Goal: Information Seeking & Learning: Learn about a topic

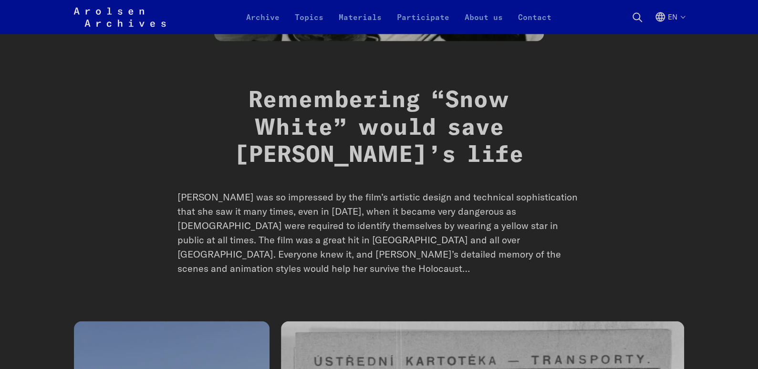
scroll to position [953, 0]
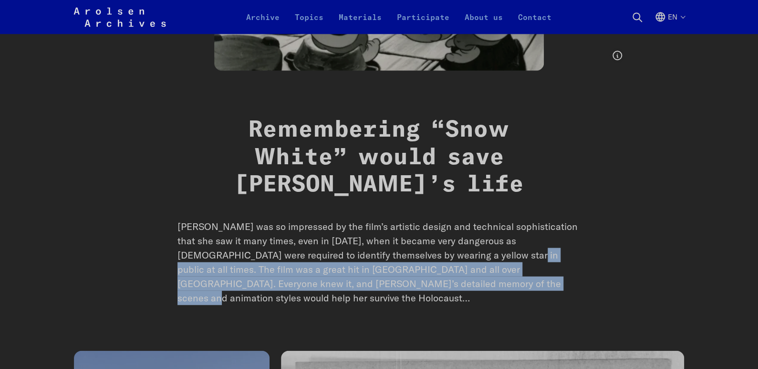
drag, startPoint x: 424, startPoint y: 210, endPoint x: 424, endPoint y: 175, distance: 34.3
click at [424, 220] on p "[PERSON_NAME] was so impressed by the film’s artistic design and technical soph…" at bounding box center [378, 263] width 403 height 86
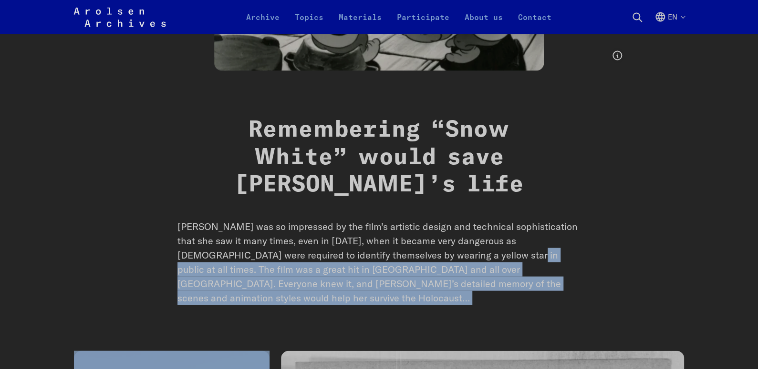
drag, startPoint x: 424, startPoint y: 175, endPoint x: 446, endPoint y: 202, distance: 33.9
click at [446, 220] on p "[PERSON_NAME] was so impressed by the film’s artistic design and technical soph…" at bounding box center [378, 263] width 403 height 86
drag, startPoint x: 446, startPoint y: 202, endPoint x: 423, endPoint y: 171, distance: 38.5
click at [423, 220] on p "[PERSON_NAME] was so impressed by the film’s artistic design and technical soph…" at bounding box center [378, 263] width 403 height 86
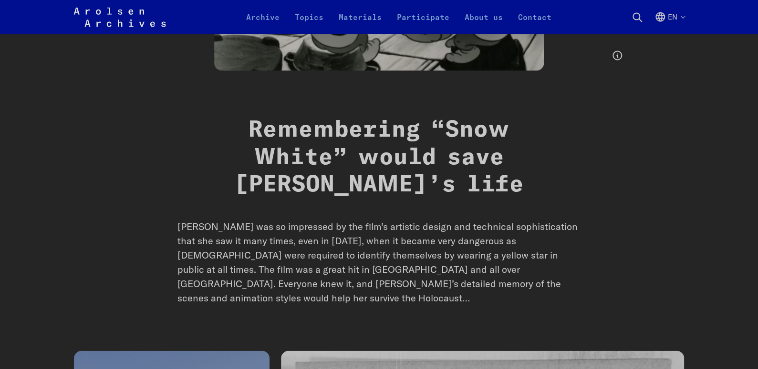
click at [368, 220] on p "[PERSON_NAME] was so impressed by the film’s artistic design and technical soph…" at bounding box center [378, 263] width 403 height 86
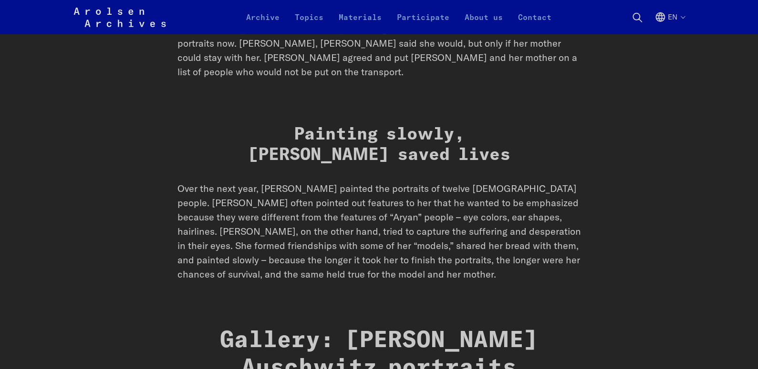
scroll to position [3480, 0]
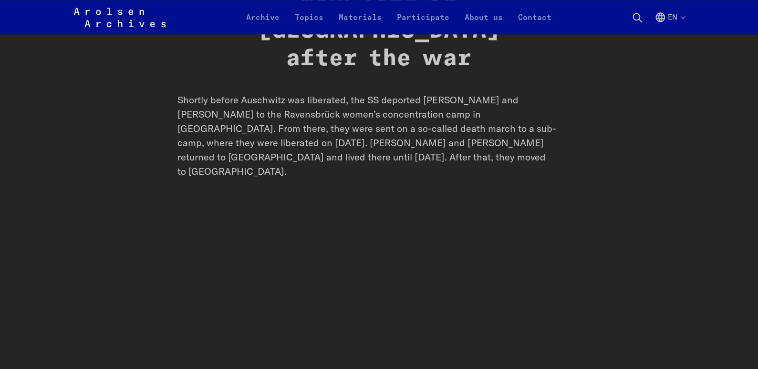
scroll to position [4290, 0]
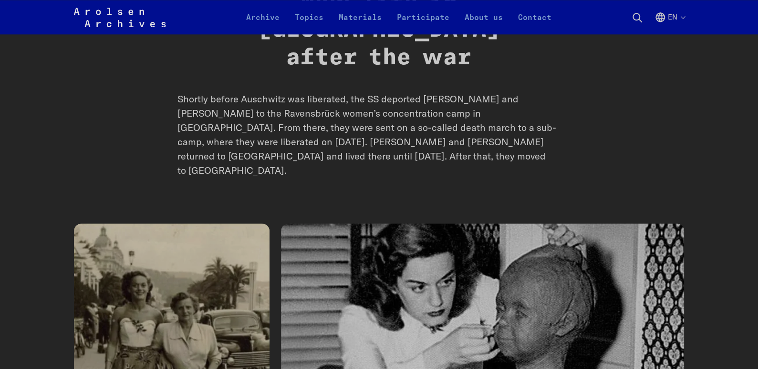
drag, startPoint x: 486, startPoint y: 248, endPoint x: 294, endPoint y: 145, distance: 218.4
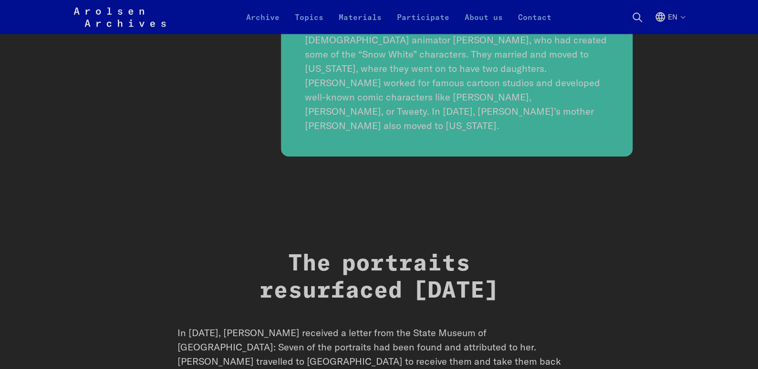
scroll to position [4863, 0]
